Goal: Task Accomplishment & Management: Manage account settings

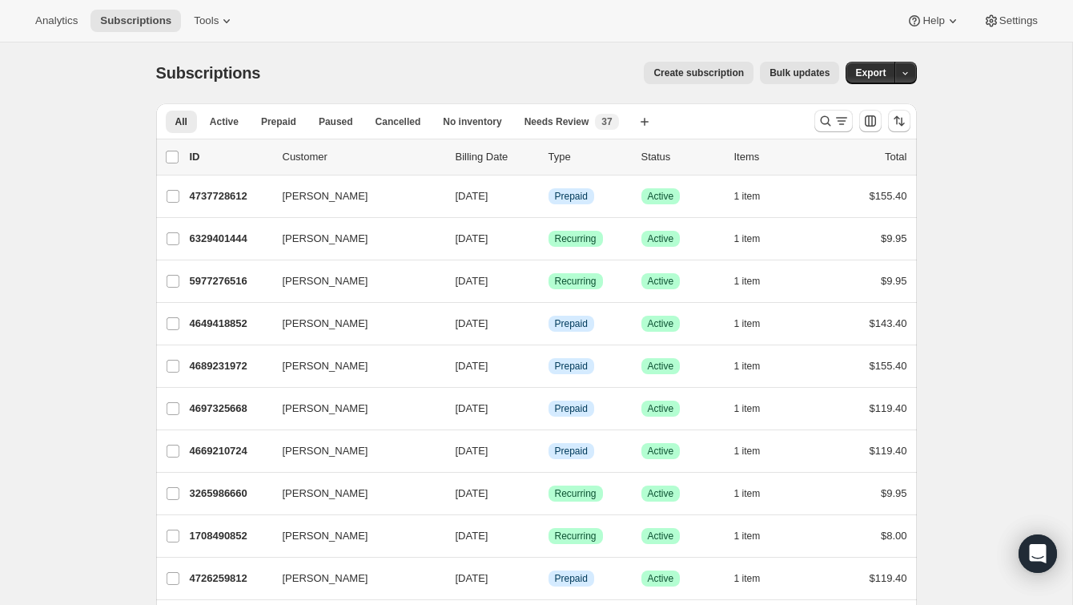
click at [834, 133] on div at bounding box center [862, 121] width 109 height 32
click at [827, 117] on icon "Search and filter results" at bounding box center [826, 121] width 16 height 16
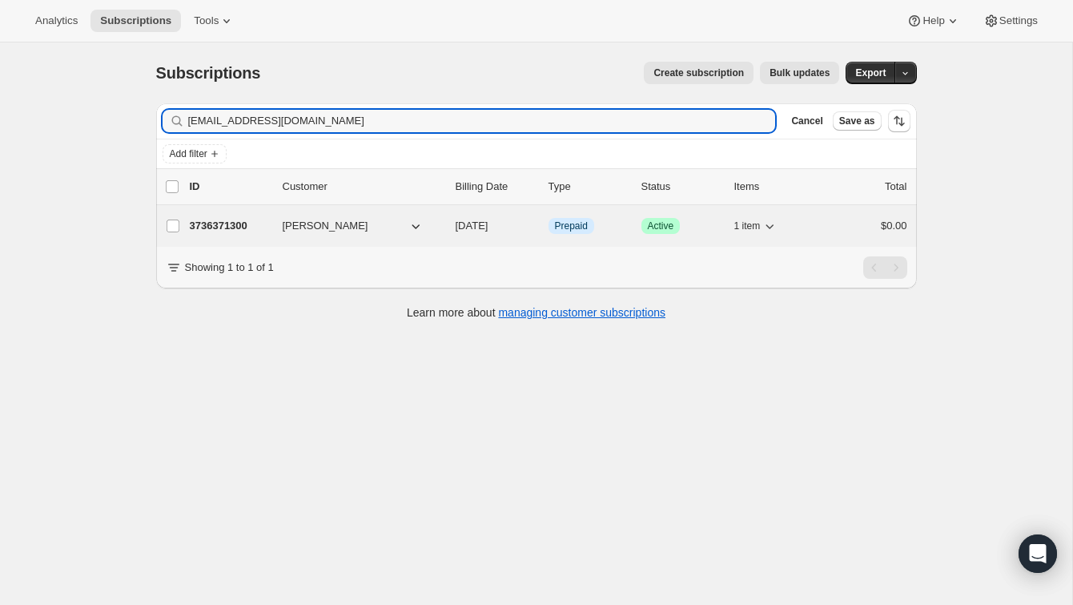
type input "[EMAIL_ADDRESS][DOMAIN_NAME]"
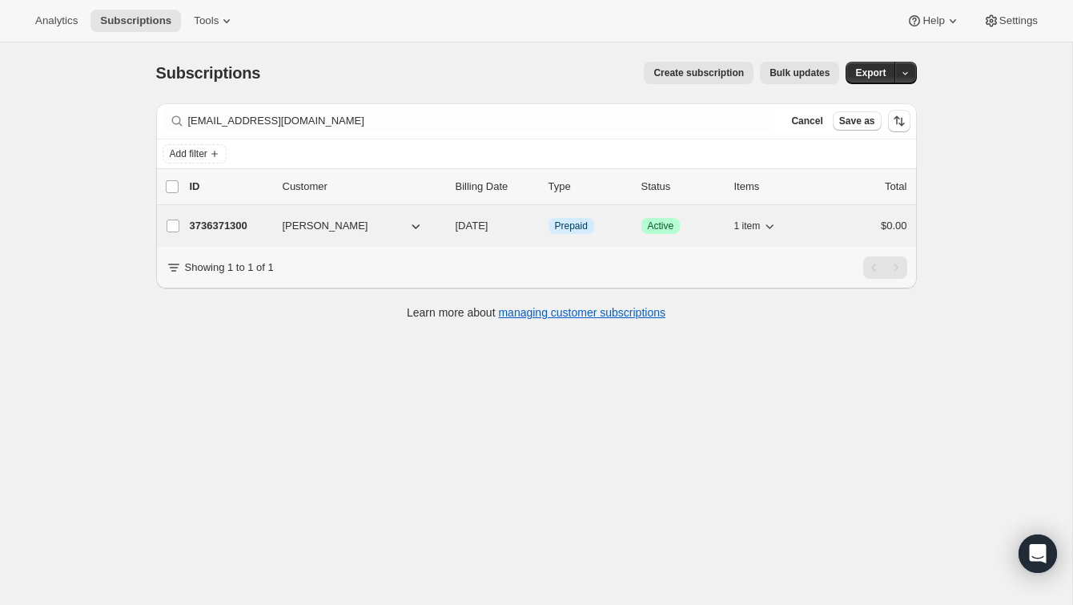
click at [846, 224] on div "$0.00" at bounding box center [867, 226] width 80 height 16
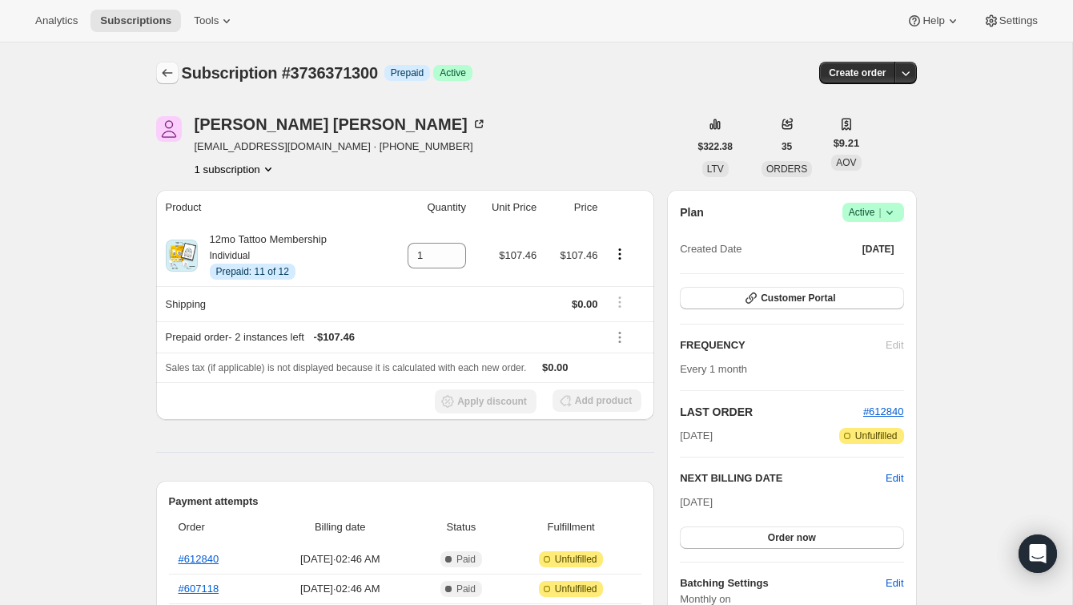
click at [160, 62] on button "Subscriptions" at bounding box center [167, 73] width 22 height 22
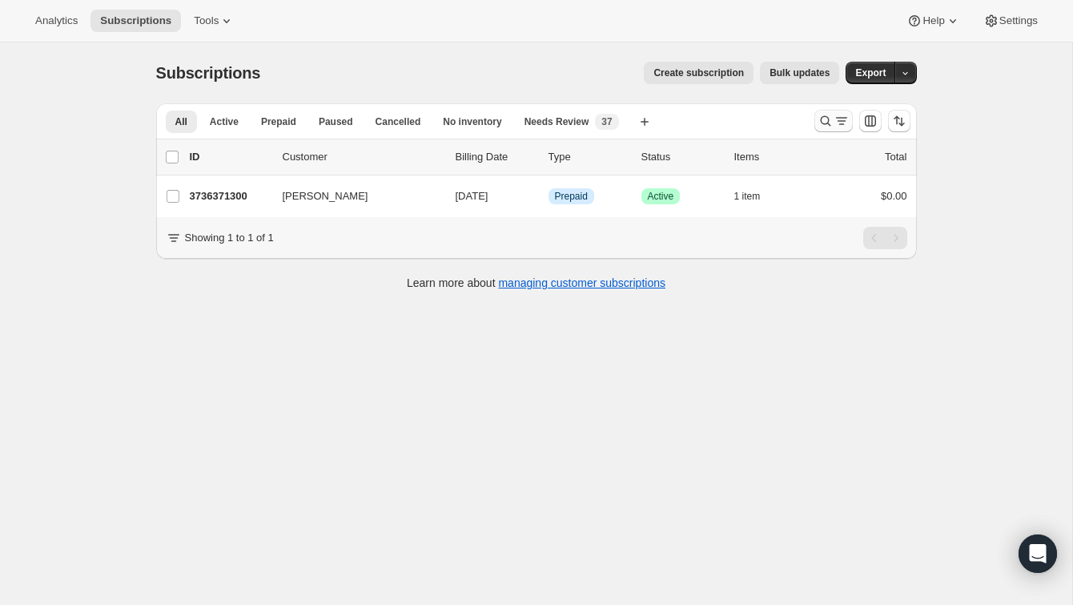
click at [825, 130] on button "Search and filter results" at bounding box center [834, 121] width 38 height 22
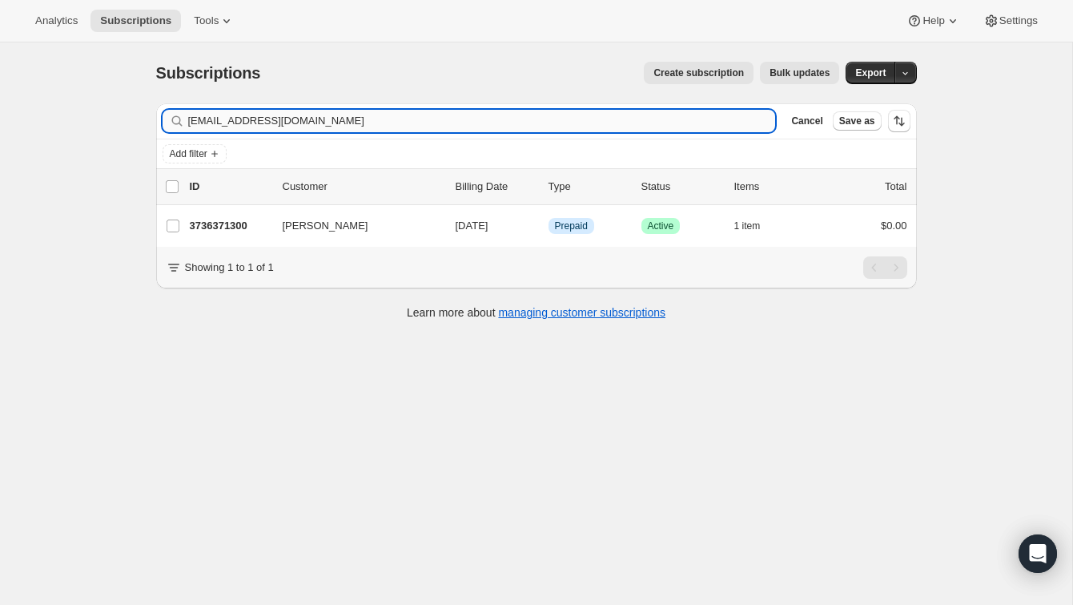
click at [715, 127] on input "[EMAIL_ADDRESS][DOMAIN_NAME]" at bounding box center [482, 121] width 588 height 22
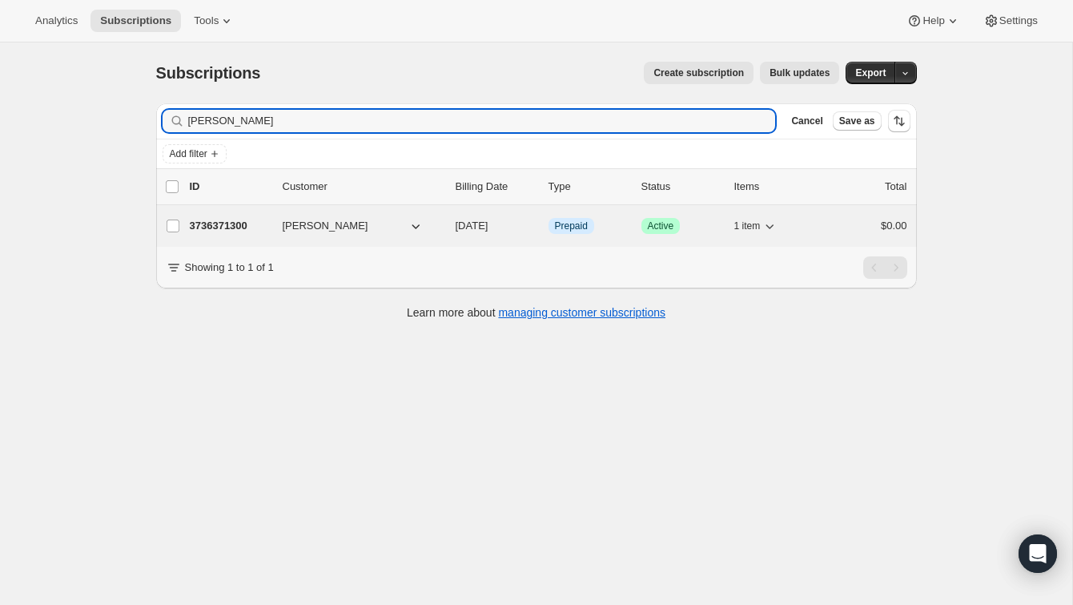
type input "[PERSON_NAME]"
click at [844, 233] on div "$0.00" at bounding box center [867, 226] width 80 height 16
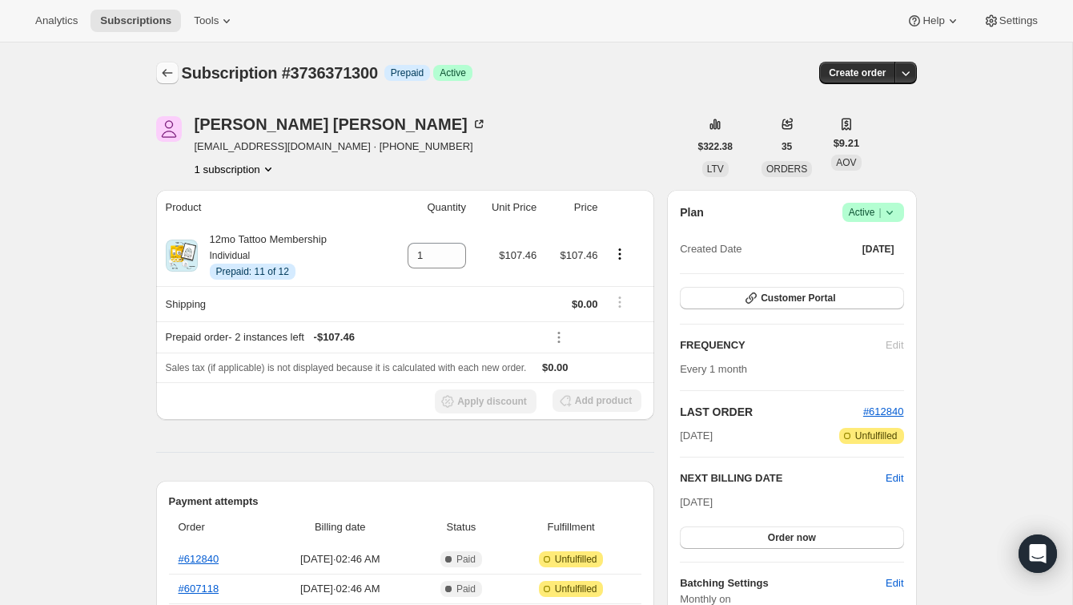
click at [163, 79] on icon "Subscriptions" at bounding box center [167, 73] width 16 height 16
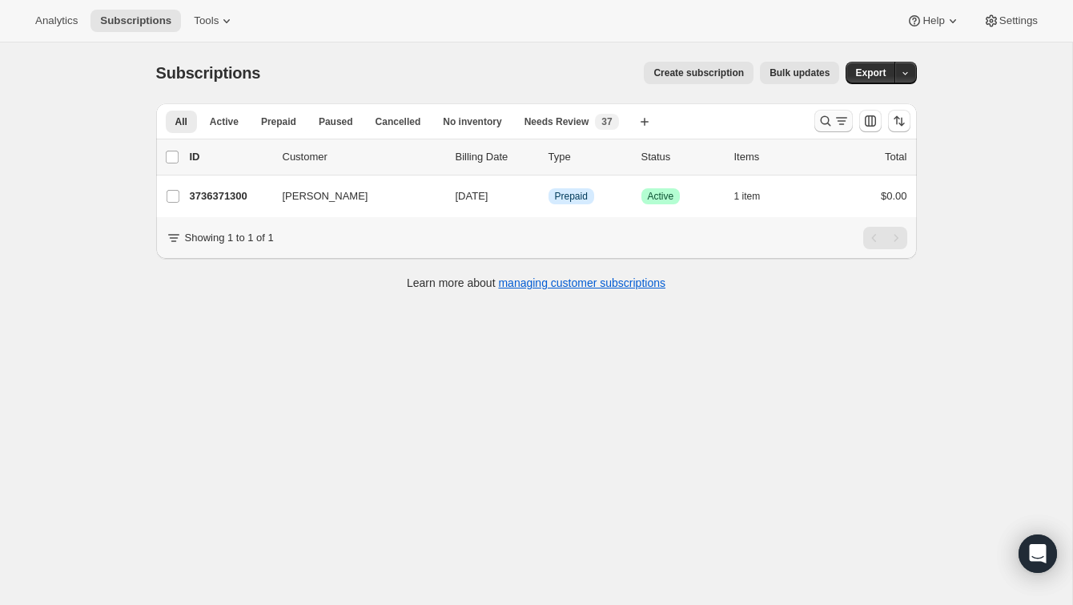
click at [828, 113] on button "Search and filter results" at bounding box center [834, 121] width 38 height 22
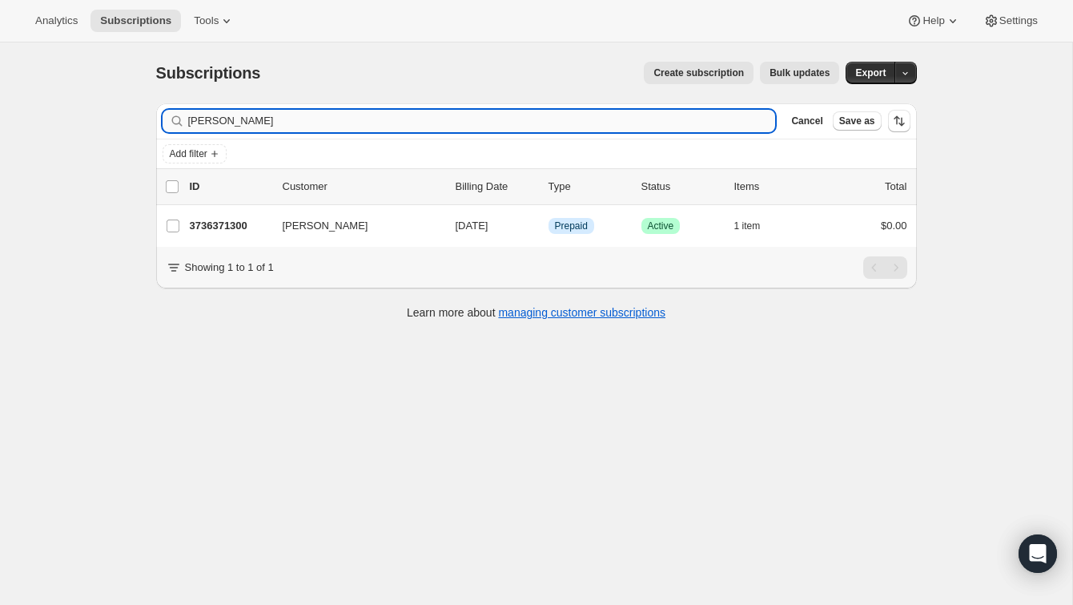
click at [702, 114] on input "[PERSON_NAME]" at bounding box center [482, 121] width 588 height 22
type input "[PERSON_NAME]"
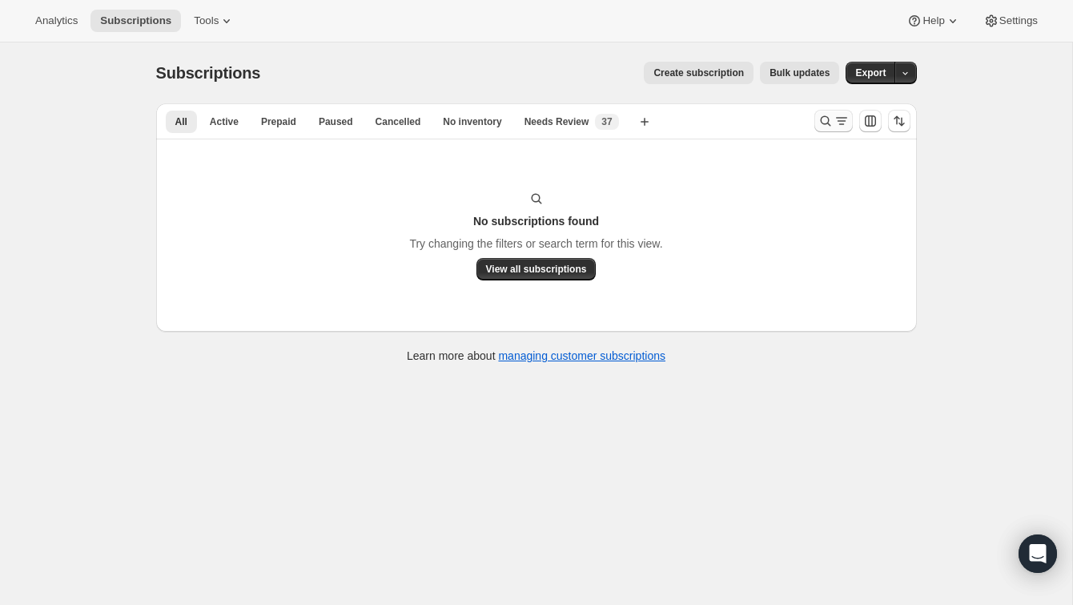
click at [822, 111] on button "Search and filter results" at bounding box center [834, 121] width 38 height 22
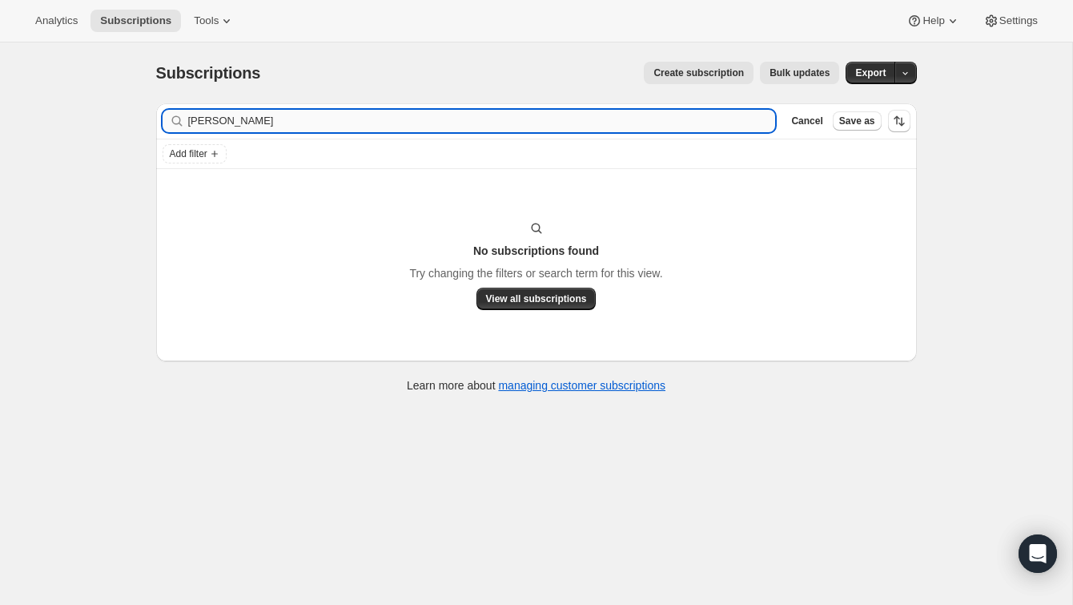
click at [688, 117] on input "Annaliese Hinger" at bounding box center [482, 121] width 588 height 22
click at [666, 128] on input "Annaliese Hinger" at bounding box center [482, 121] width 588 height 22
click at [261, 117] on input "Annaliese Hinger" at bounding box center [467, 121] width 559 height 22
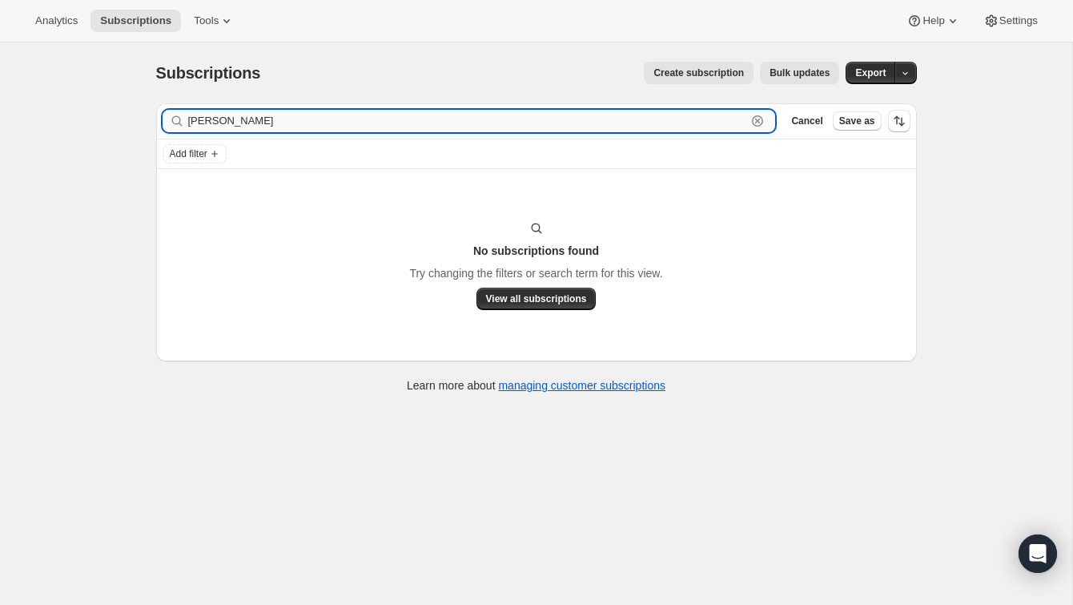
click at [261, 117] on input "Annaliese Hinger" at bounding box center [467, 121] width 559 height 22
paste input "Nika"
type input "Nika Hinger"
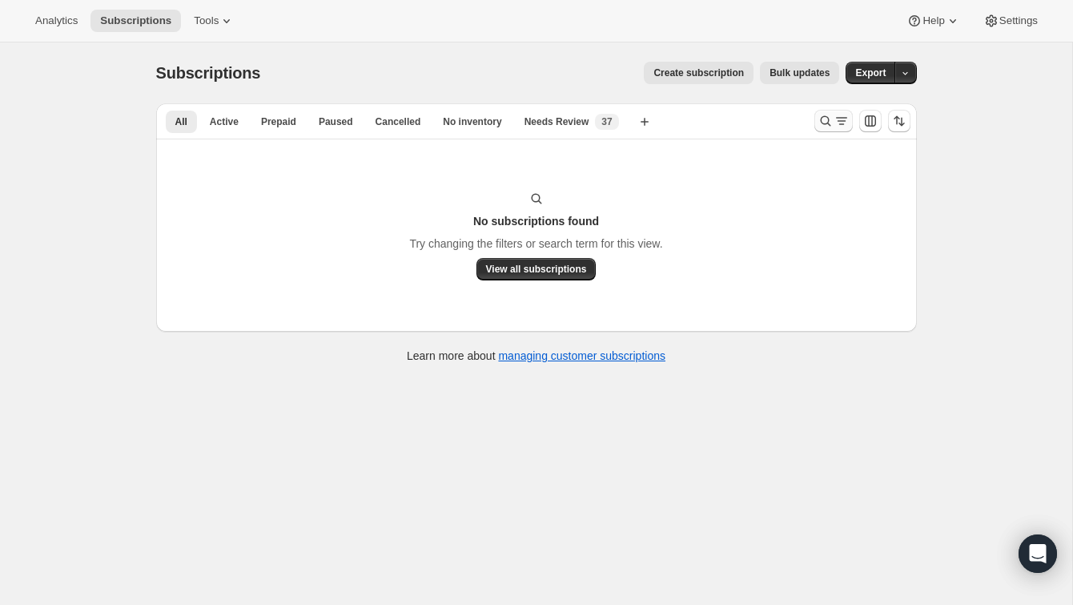
click at [823, 111] on button "Search and filter results" at bounding box center [834, 121] width 38 height 22
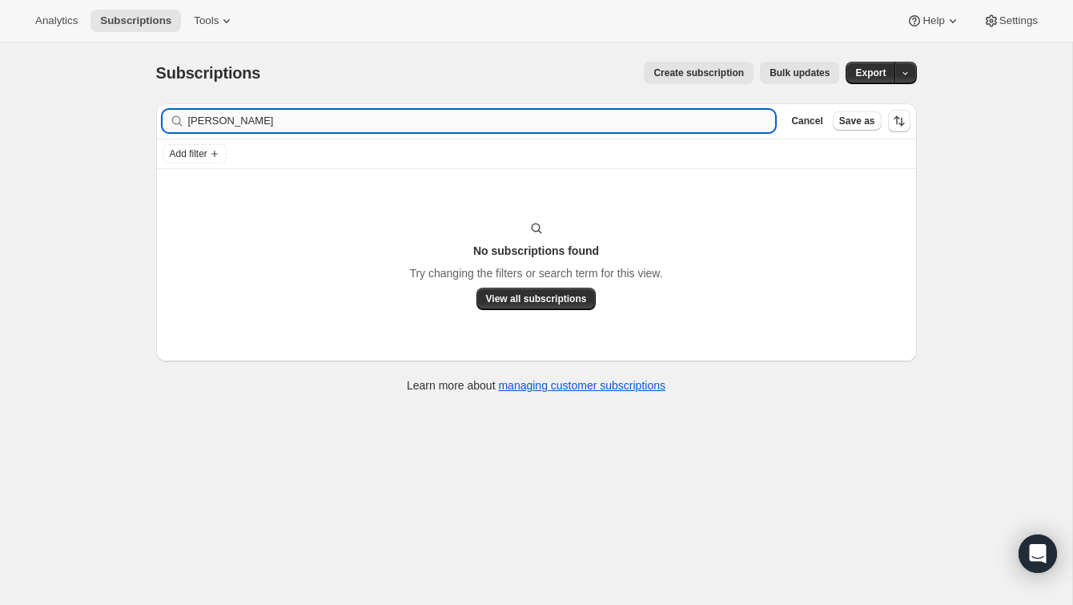
click at [707, 117] on input "[PERSON_NAME]" at bounding box center [482, 121] width 588 height 22
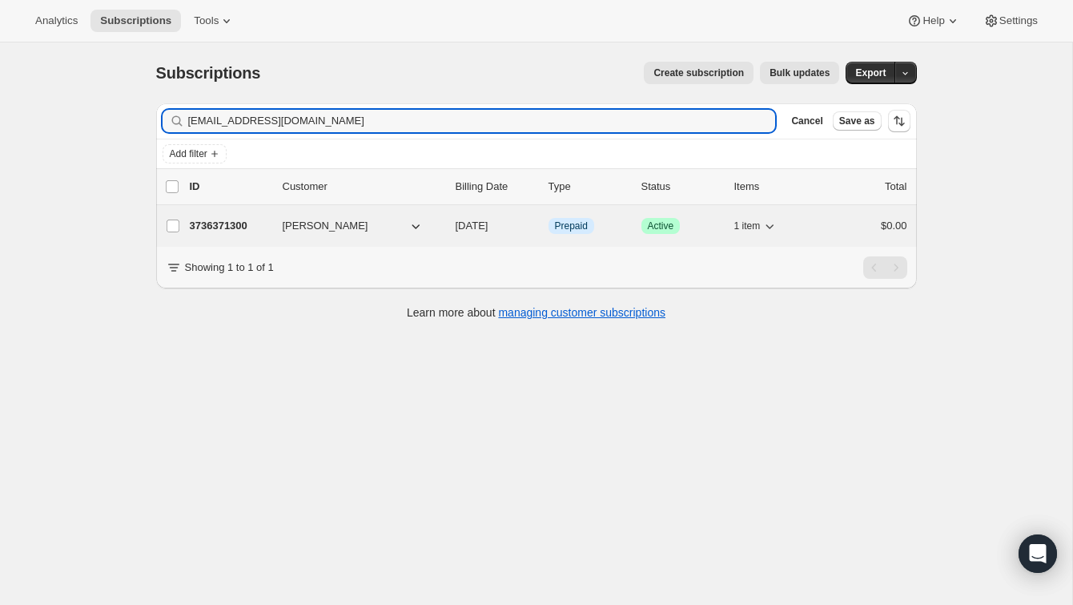
type input "cahinger@gmail.com"
click at [862, 230] on div "$0.00" at bounding box center [867, 226] width 80 height 16
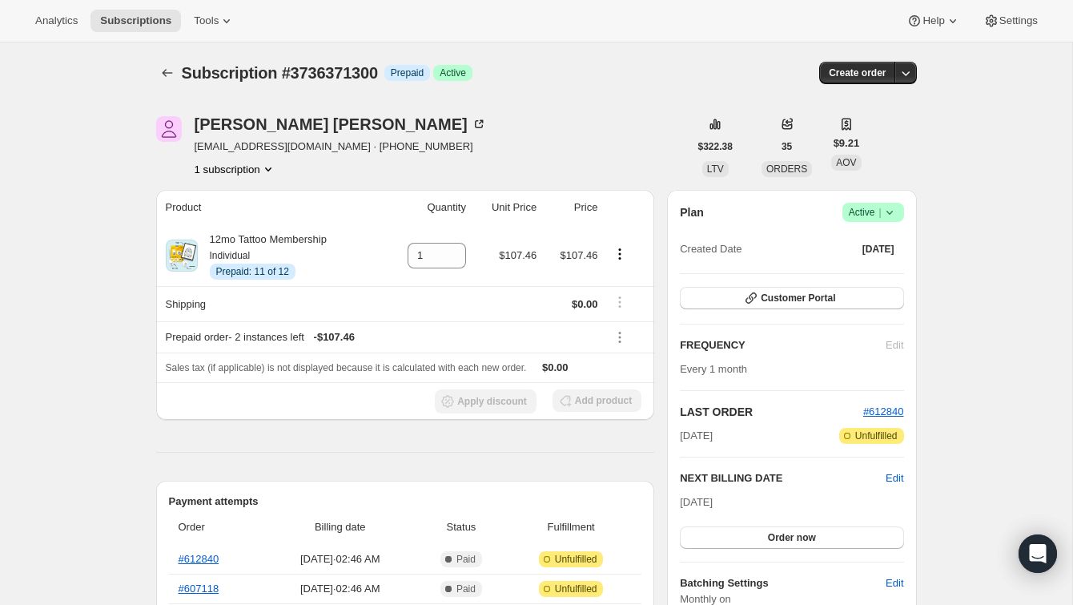
click at [707, 58] on div "Subscription #3736371300. This page is ready Subscription #3736371300 Info Prep…" at bounding box center [536, 72] width 761 height 61
click at [159, 73] on icon "Subscriptions" at bounding box center [167, 73] width 16 height 16
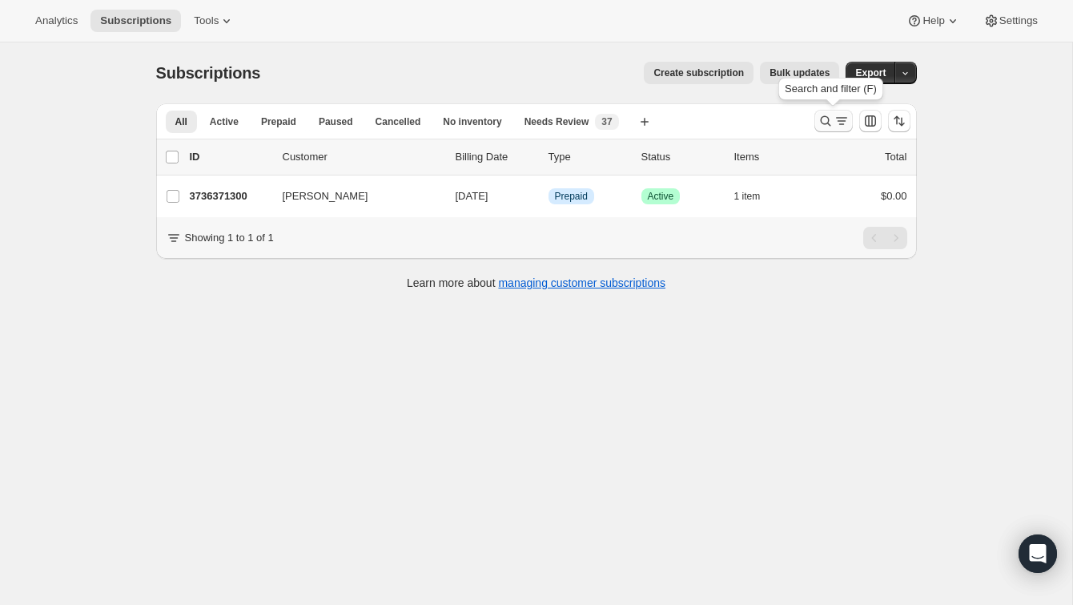
click at [816, 115] on button "Search and filter results" at bounding box center [834, 121] width 38 height 22
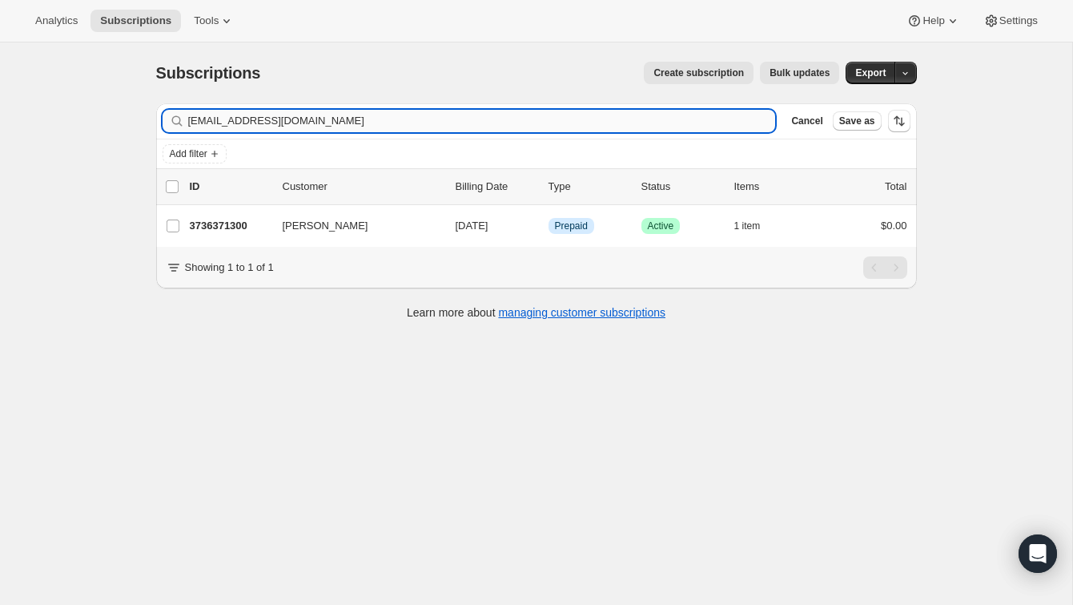
click at [691, 124] on input "[EMAIL_ADDRESS][DOMAIN_NAME]" at bounding box center [482, 121] width 588 height 22
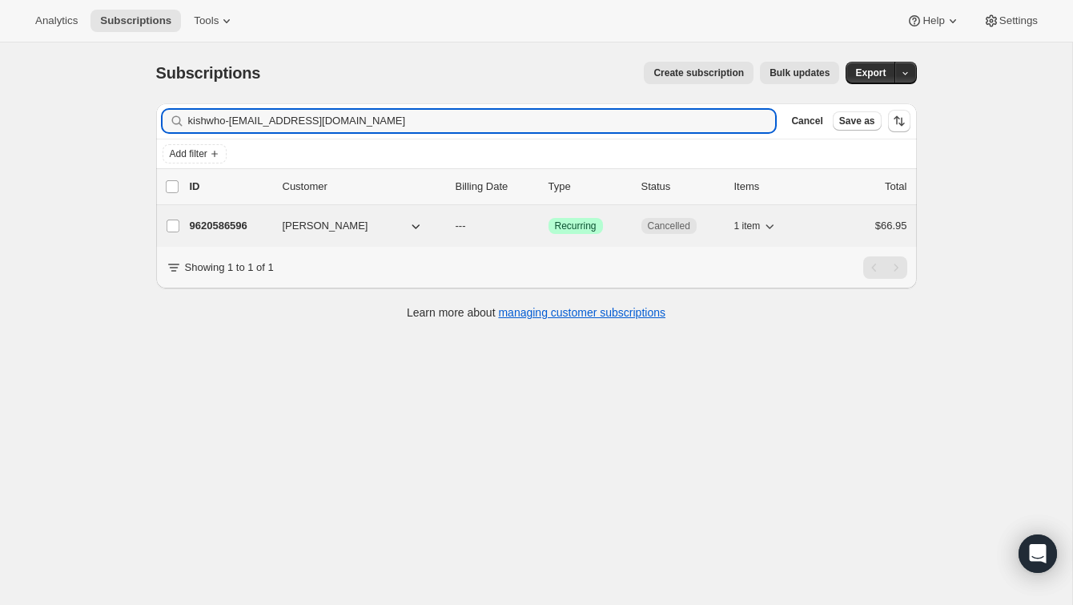
type input "kishwho-stores@yahoo.com"
click at [827, 215] on div "9620586596 Jennifer Kish --- Success Recurring Cancelled 1 item $66.95" at bounding box center [549, 226] width 718 height 22
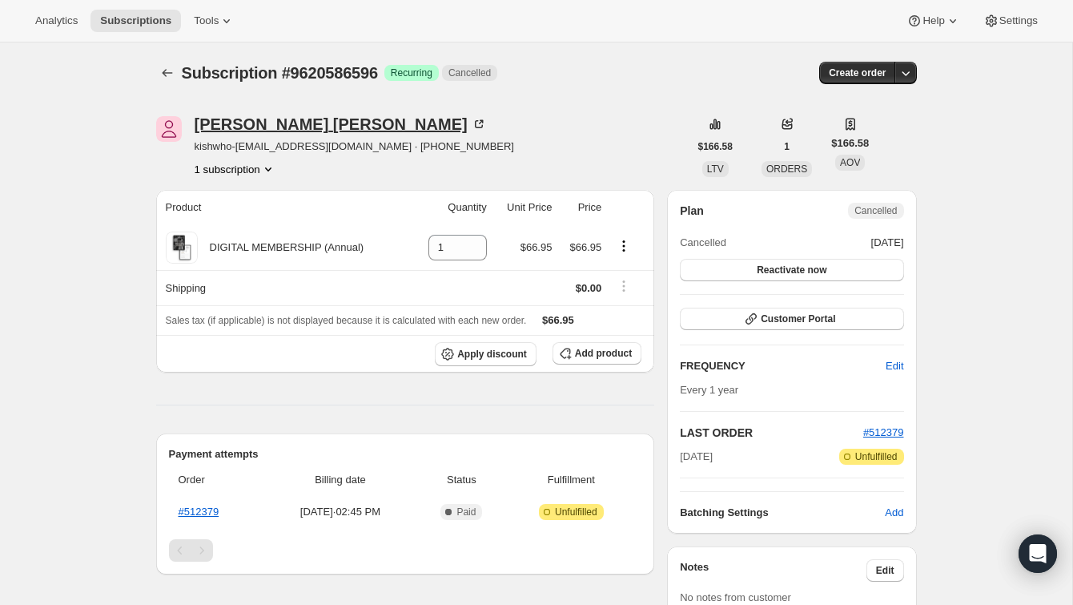
click at [479, 120] on icon at bounding box center [481, 122] width 5 height 5
click at [163, 79] on icon "Subscriptions" at bounding box center [167, 73] width 16 height 16
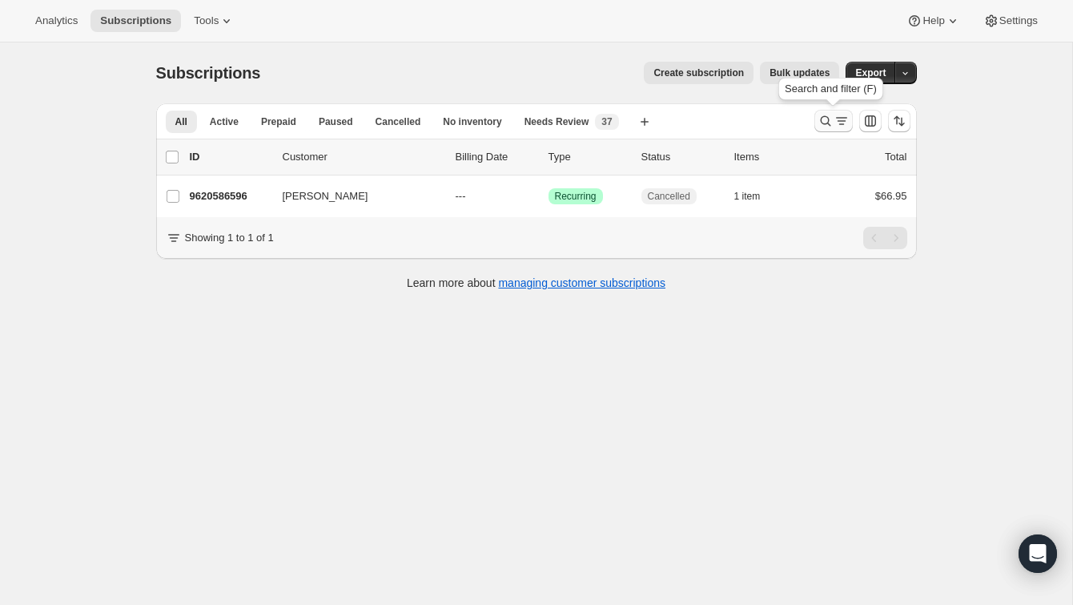
click at [833, 111] on button "Search and filter results" at bounding box center [834, 121] width 38 height 22
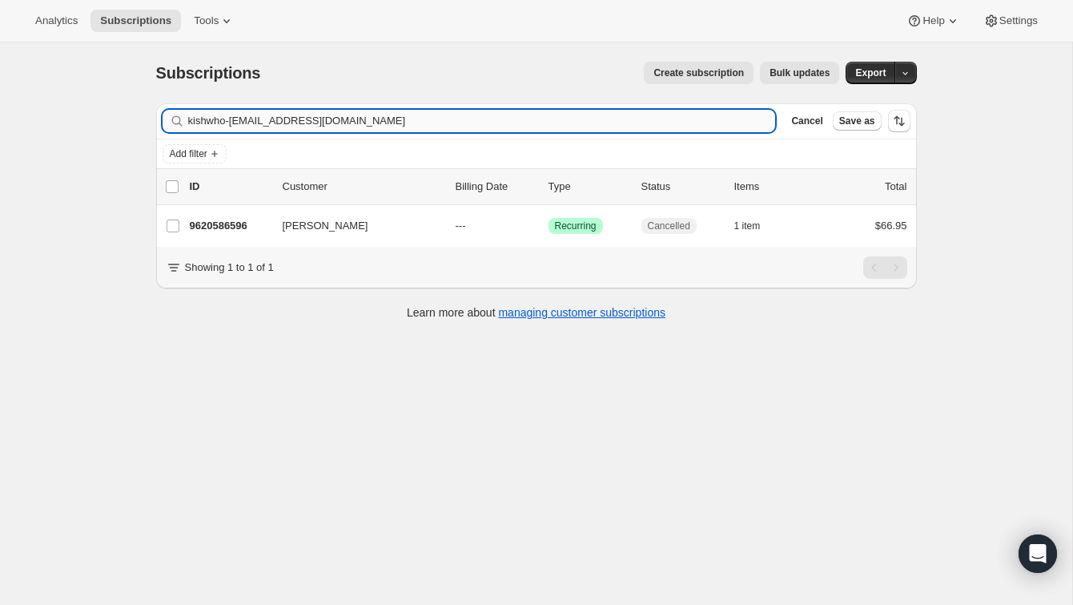
click at [718, 127] on input "kishwho-stores@yahoo.com" at bounding box center [482, 121] width 588 height 22
type input "richwineal@me.com"
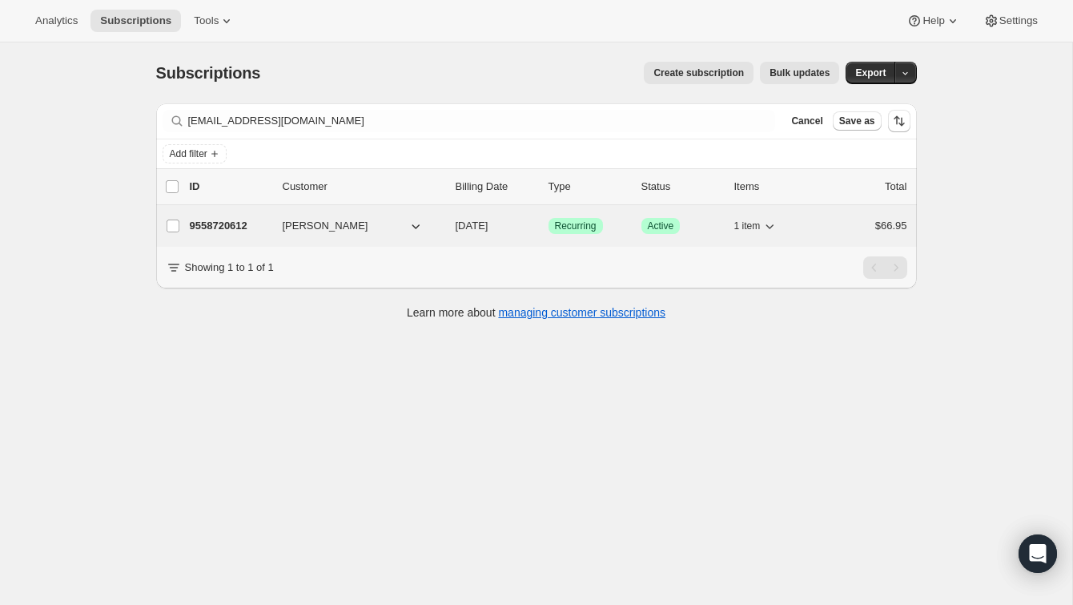
click at [824, 227] on div "9558720612 Neil Richwine 08/16/2026 Success Recurring Success Active 1 item $66…" at bounding box center [549, 226] width 718 height 22
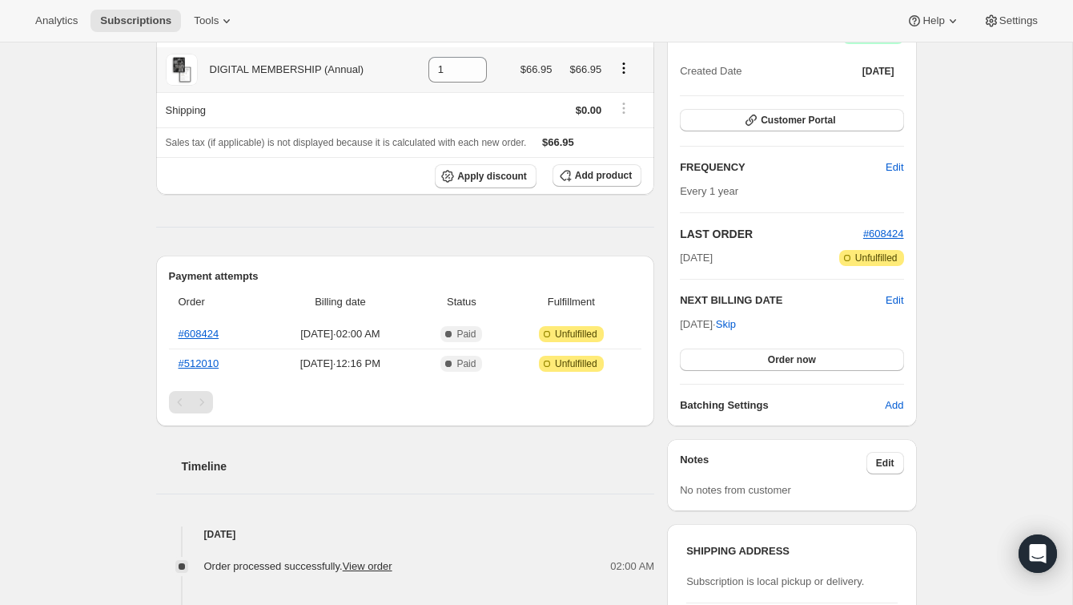
scroll to position [108, 0]
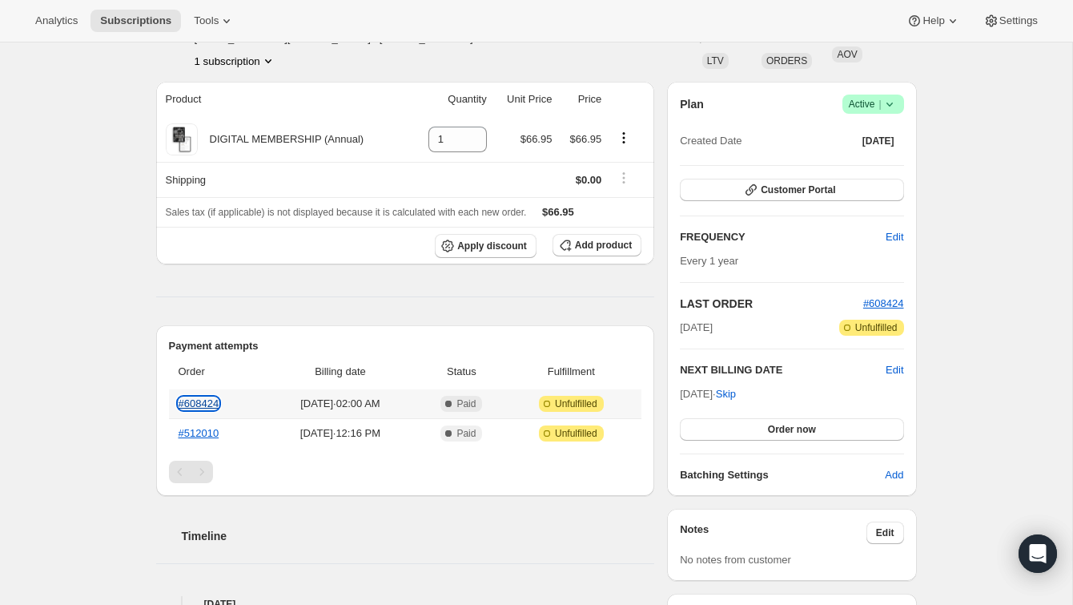
click at [187, 403] on link "#608424" at bounding box center [199, 403] width 41 height 12
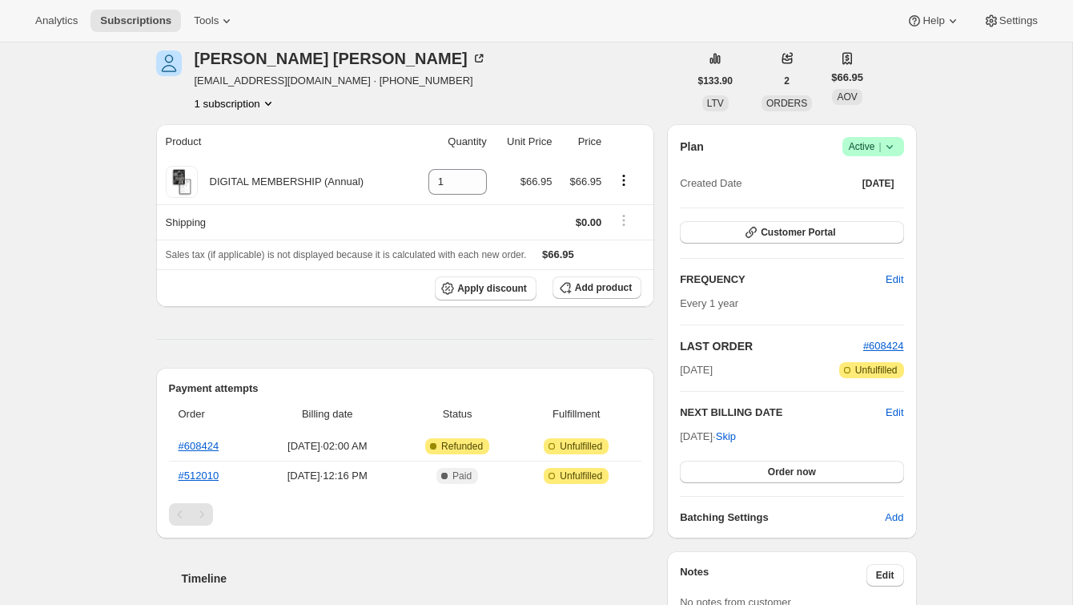
scroll to position [74, 0]
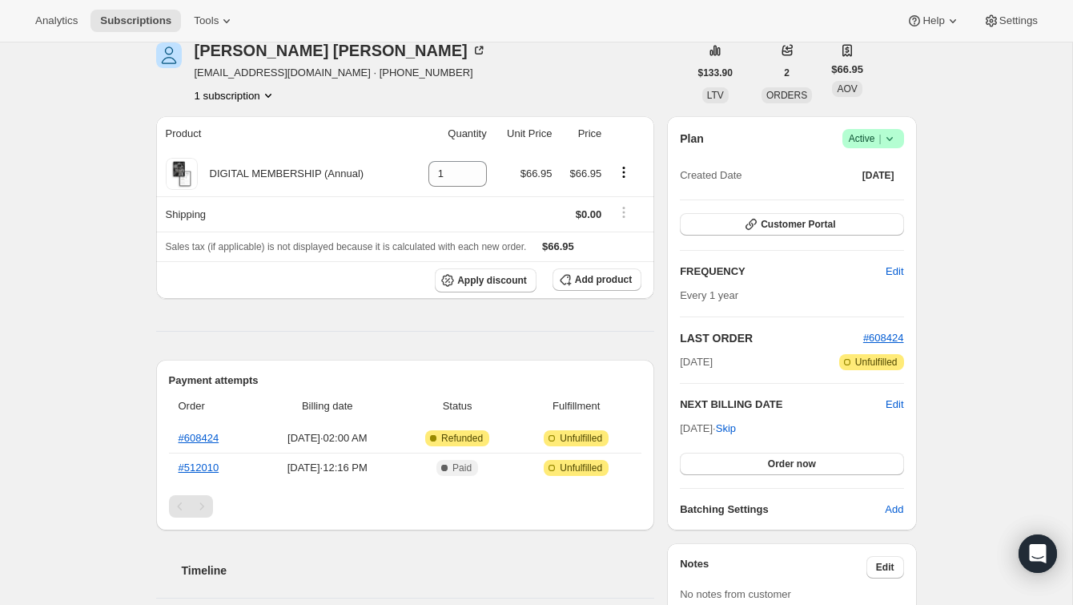
click at [881, 130] on span "Success Active |" at bounding box center [874, 138] width 62 height 19
click at [854, 199] on span "Cancel subscription" at bounding box center [868, 197] width 91 height 12
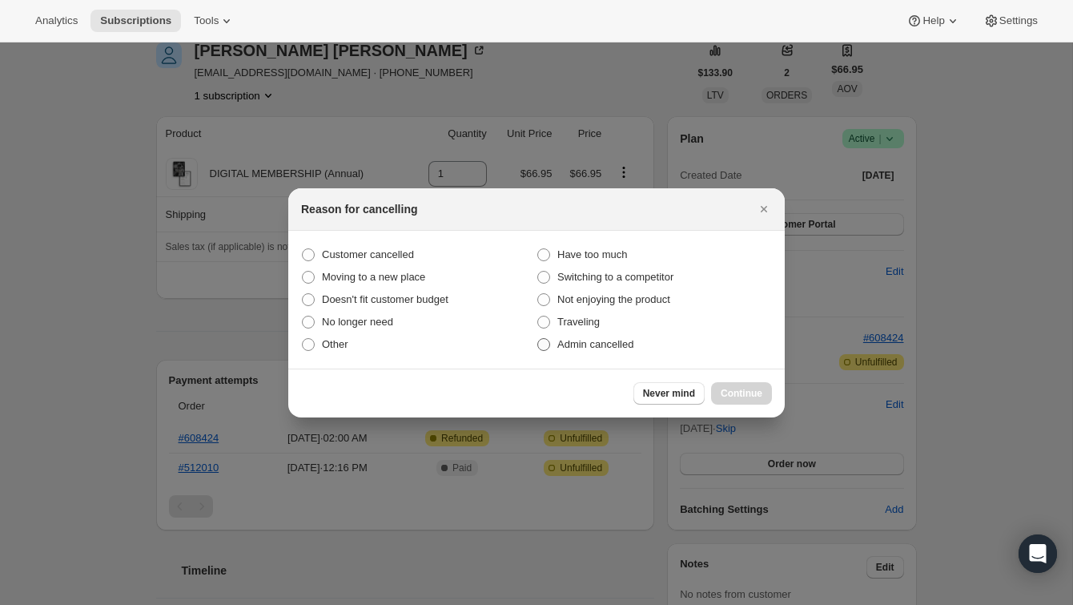
click at [617, 351] on span "Admin cancelled" at bounding box center [596, 344] width 76 height 16
click at [538, 339] on input "Admin cancelled" at bounding box center [538, 338] width 1 height 1
radio input "true"
click at [739, 394] on span "Continue" at bounding box center [742, 393] width 42 height 13
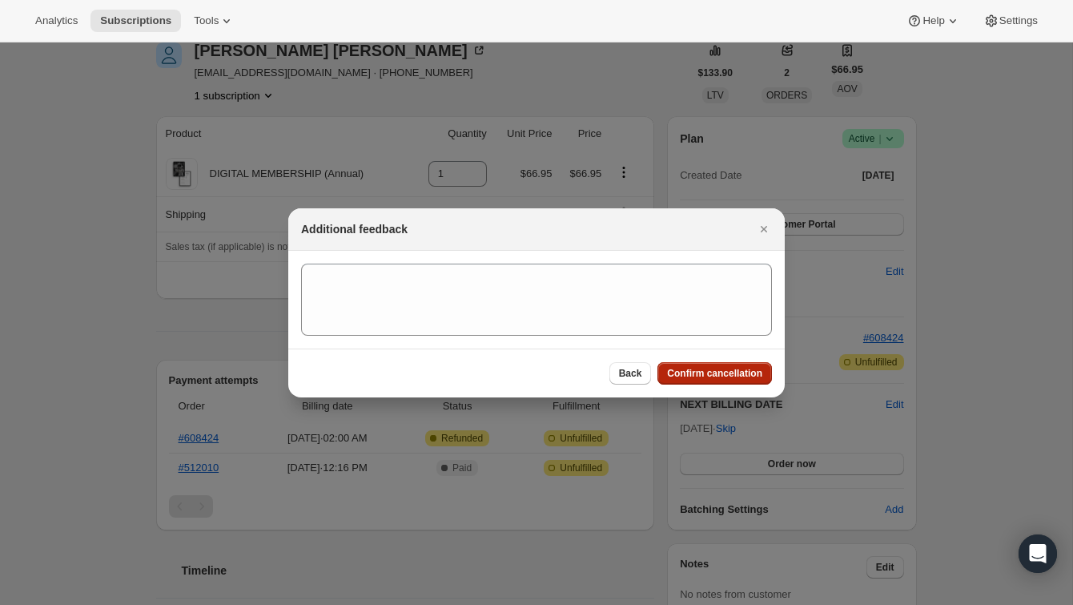
click at [739, 378] on span "Confirm cancellation" at bounding box center [714, 373] width 95 height 13
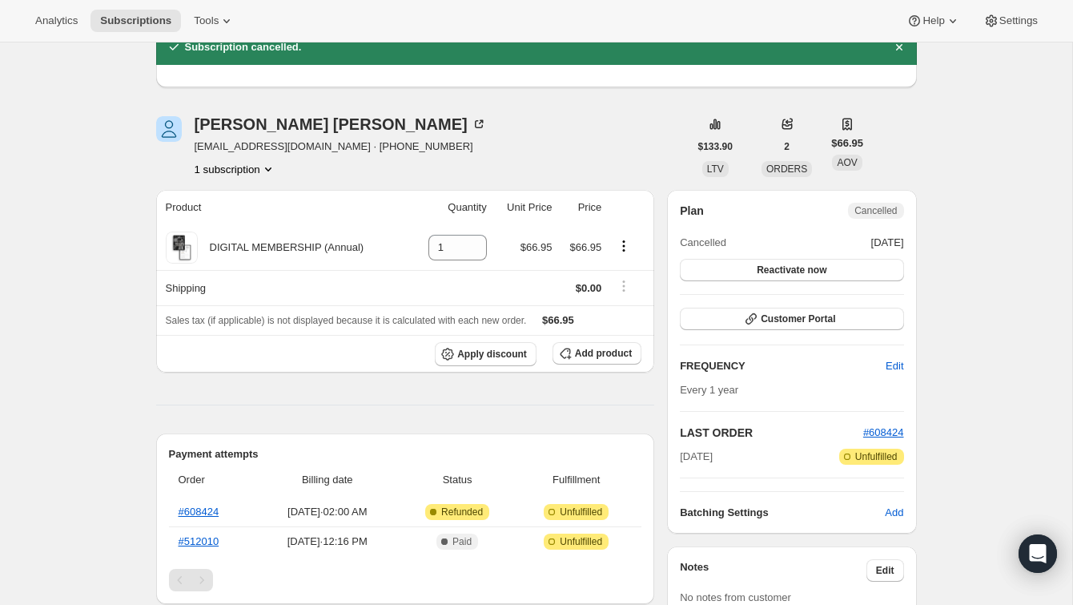
click at [524, 128] on div "Neil Richwine richwineal@me.com · +15094306943 1 subscription" at bounding box center [422, 146] width 533 height 61
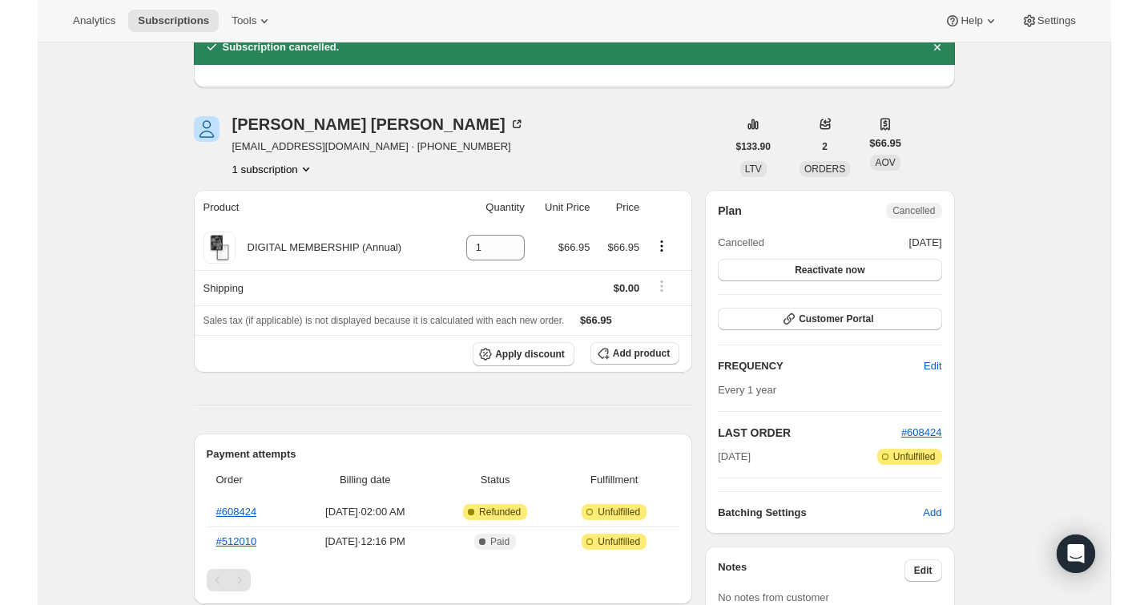
scroll to position [0, 0]
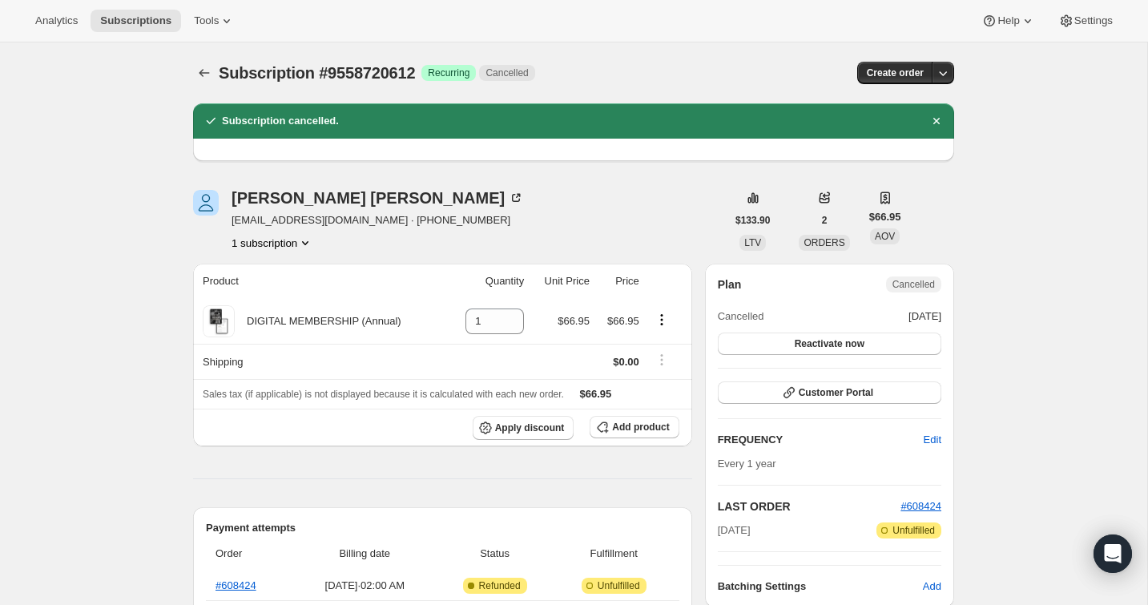
click at [123, 115] on div "Subscription #9558720612. This page is ready Subscription #9558720612 Success R…" at bounding box center [573, 606] width 1147 height 1129
